Goal: Navigation & Orientation: Find specific page/section

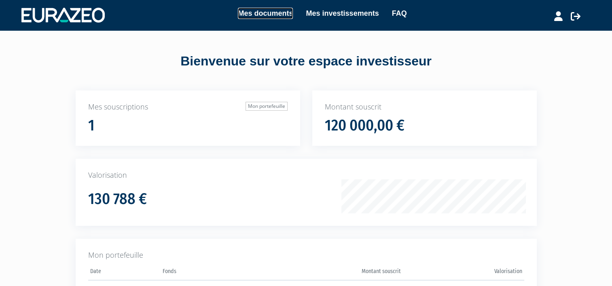
click at [254, 11] on link "Mes documents" at bounding box center [265, 13] width 55 height 11
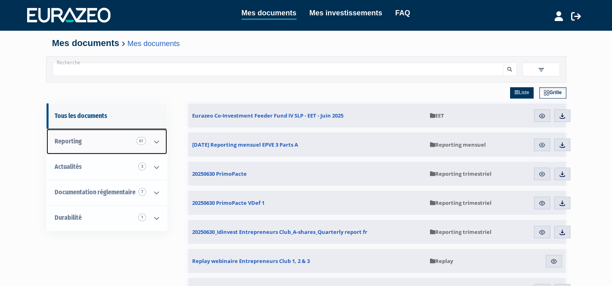
click at [157, 142] on icon at bounding box center [156, 141] width 21 height 25
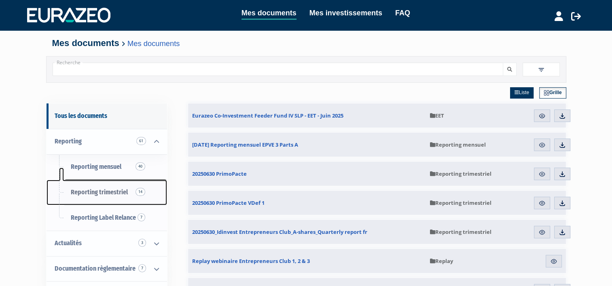
click at [107, 190] on span "Reporting trimestriel 14" at bounding box center [99, 193] width 57 height 8
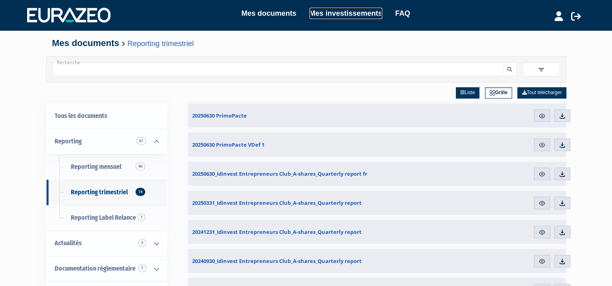
click at [336, 11] on link "Mes investissements" at bounding box center [346, 13] width 73 height 11
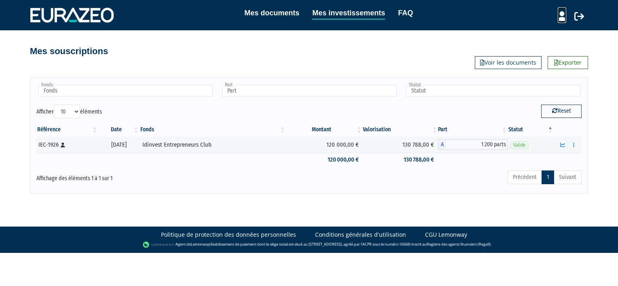
click at [560, 17] on icon at bounding box center [562, 16] width 8 height 10
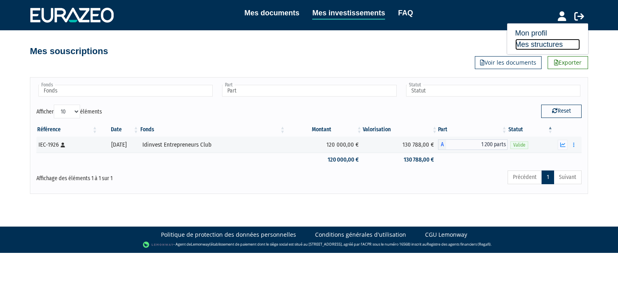
click at [530, 47] on link "Mes structures" at bounding box center [548, 44] width 65 height 11
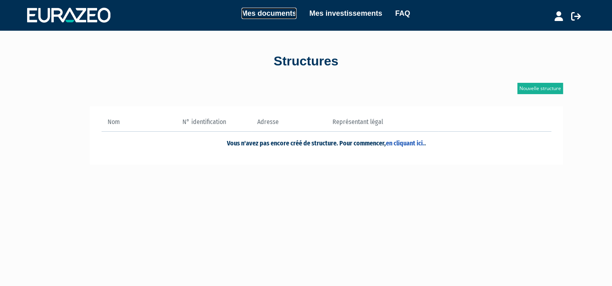
click at [261, 15] on link "Mes documents" at bounding box center [269, 13] width 55 height 11
